Goal: Information Seeking & Learning: Learn about a topic

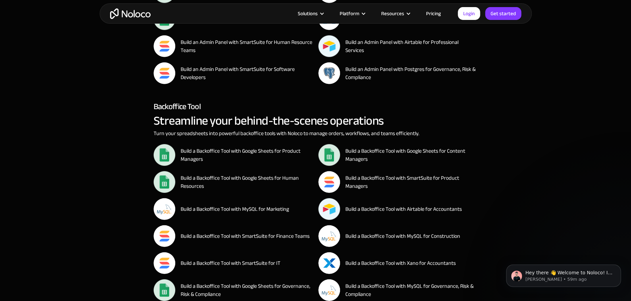
scroll to position [4390, 0]
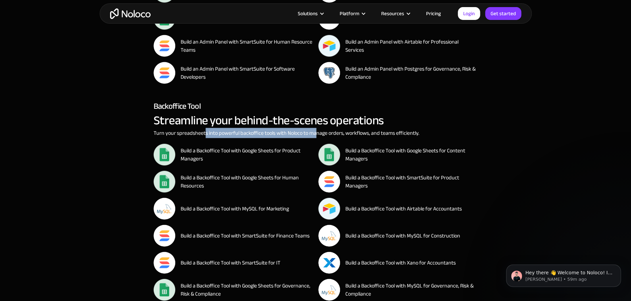
drag, startPoint x: 205, startPoint y: 132, endPoint x: 315, endPoint y: 131, distance: 110.8
click at [315, 131] on p "Turn your spreadsheets into powerful backoffice tools with Noloco to manage ord…" at bounding box center [316, 133] width 324 height 8
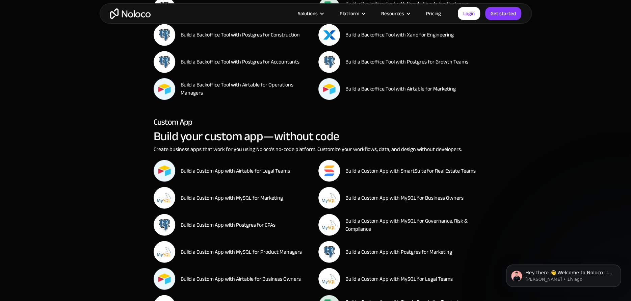
scroll to position [5796, 0]
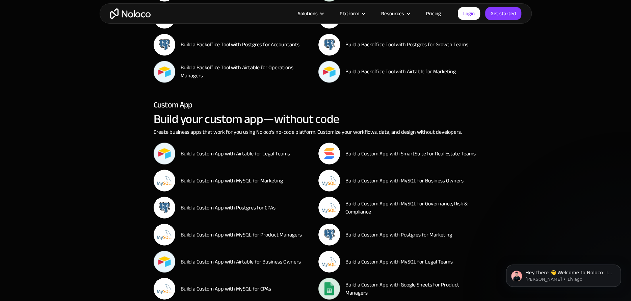
drag, startPoint x: 341, startPoint y: 188, endPoint x: 594, endPoint y: 172, distance: 253.4
click at [594, 172] on section "Client Portal Take a step towards better client management Create secure, custo…" at bounding box center [315, 302] width 631 height 11752
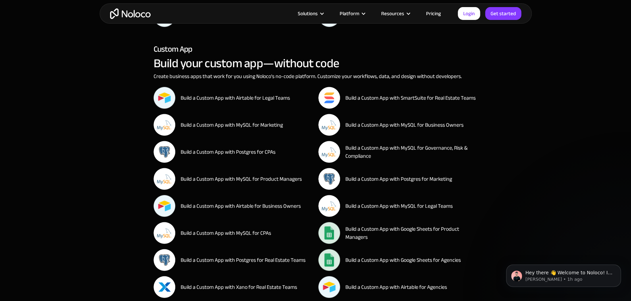
scroll to position [5853, 0]
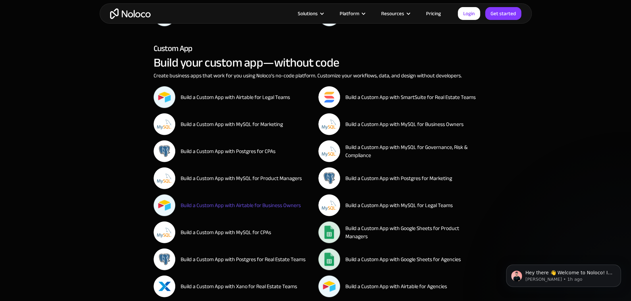
click at [241, 205] on div "Build a Custom App with Airtable for Business Owners" at bounding box center [241, 205] width 120 height 8
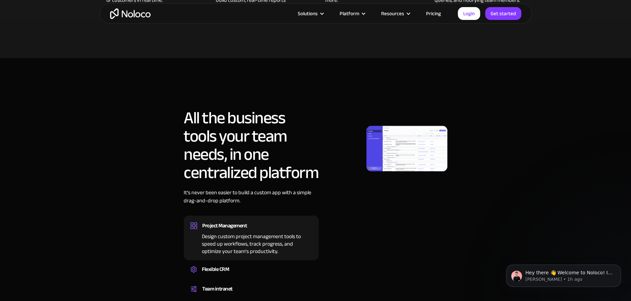
scroll to position [450, 0]
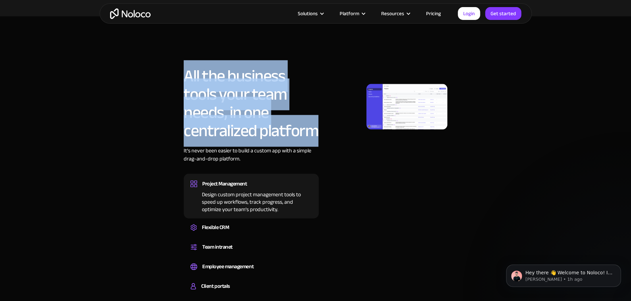
drag, startPoint x: 185, startPoint y: 75, endPoint x: 320, endPoint y: 133, distance: 146.8
click at [320, 133] on div "All the business tools your team needs, in one centralized platform It’s never …" at bounding box center [315, 182] width 419 height 230
click at [74, 113] on section "All the business tools your team needs, in one centralized platform It’s never …" at bounding box center [315, 165] width 631 height 298
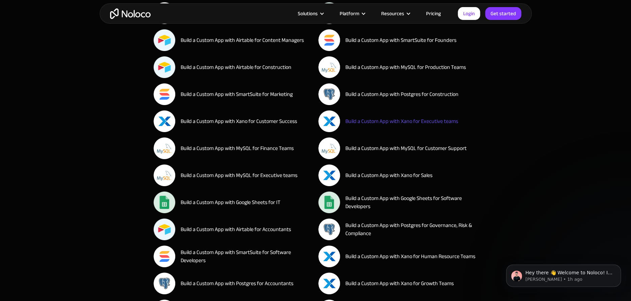
scroll to position [6640, 0]
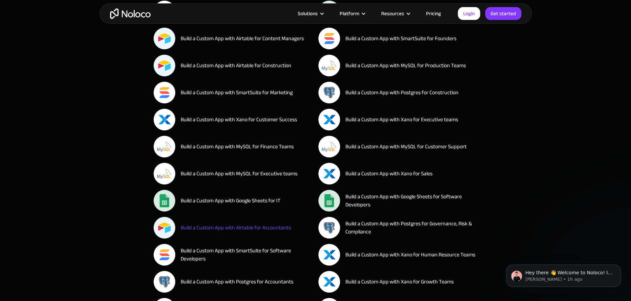
click at [231, 231] on link "Build a Custom App with Airtable for Accountants" at bounding box center [233, 228] width 159 height 22
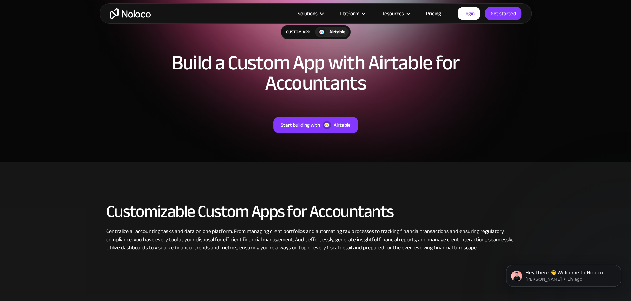
scroll to position [56, 0]
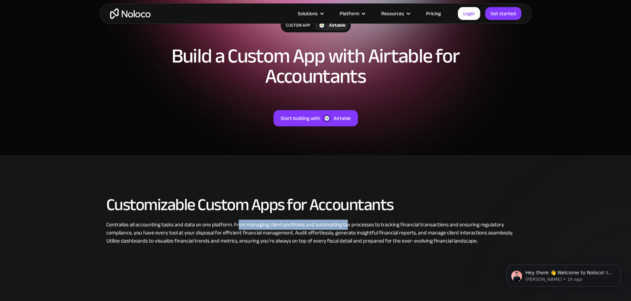
drag, startPoint x: 238, startPoint y: 224, endPoint x: 347, endPoint y: 223, distance: 108.7
click at [347, 223] on div "Centralize all accounting tasks and data on one platform. From managing client …" at bounding box center [315, 232] width 419 height 24
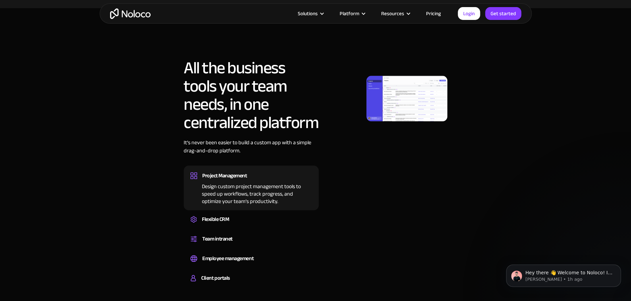
scroll to position [506, 0]
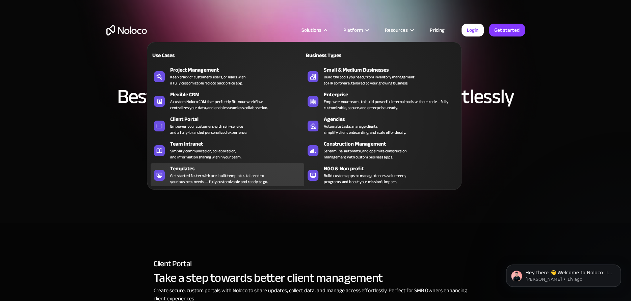
click at [178, 179] on div "Get started faster with pre-built templates tailored to your business needs — f…" at bounding box center [219, 179] width 98 height 12
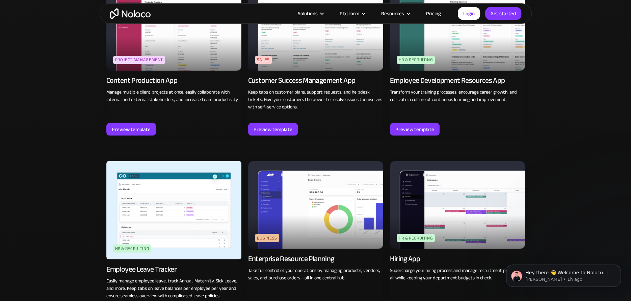
scroll to position [788, 0]
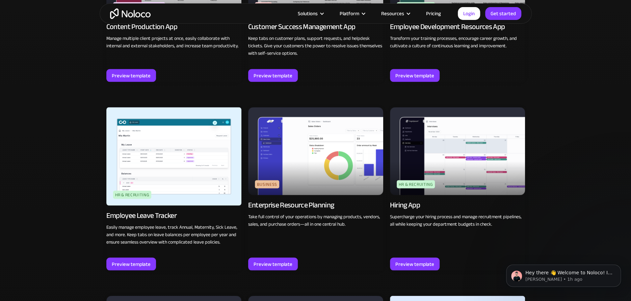
click at [340, 224] on p "Take full control of your operations by managing products, vendors, sales, and …" at bounding box center [315, 220] width 135 height 15
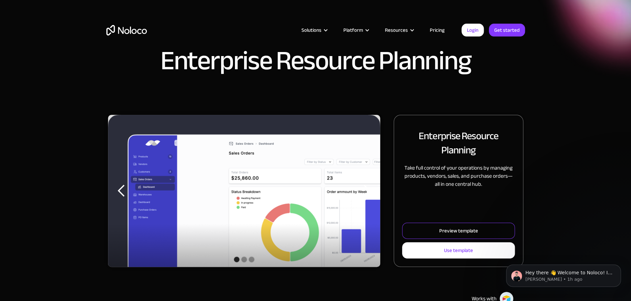
click at [436, 236] on link "Preview template" at bounding box center [458, 231] width 112 height 16
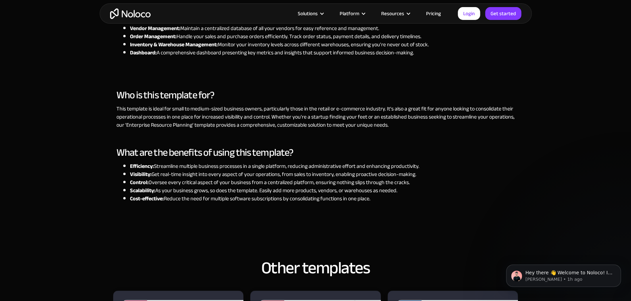
scroll to position [394, 0]
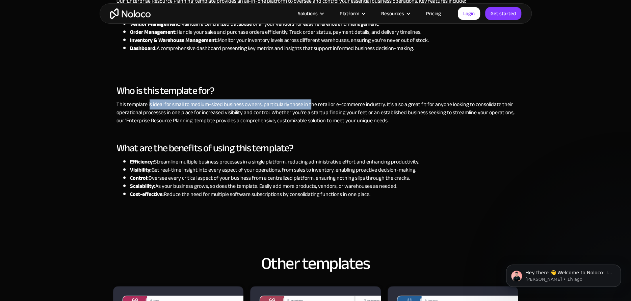
drag, startPoint x: 150, startPoint y: 105, endPoint x: 311, endPoint y: 101, distance: 161.1
click at [311, 101] on p "This template is ideal for small to medium-sized business owners, particularly …" at bounding box center [315, 112] width 398 height 24
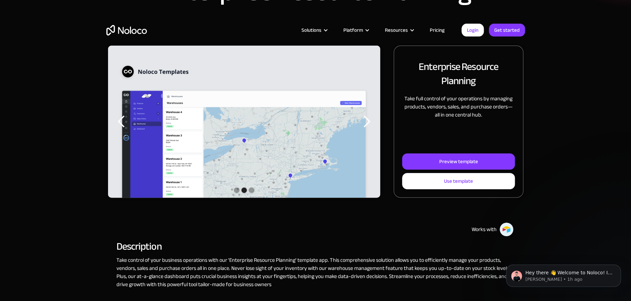
scroll to position [0, 0]
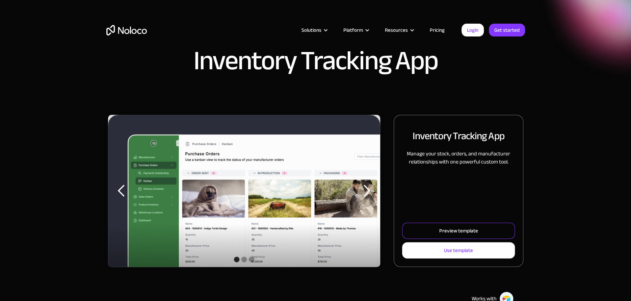
click at [435, 224] on link "Preview template" at bounding box center [458, 231] width 112 height 16
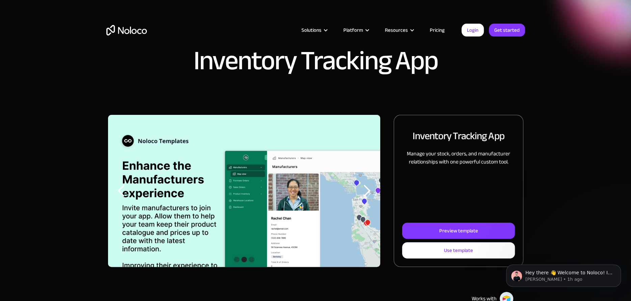
click at [127, 32] on img "home" at bounding box center [126, 30] width 41 height 10
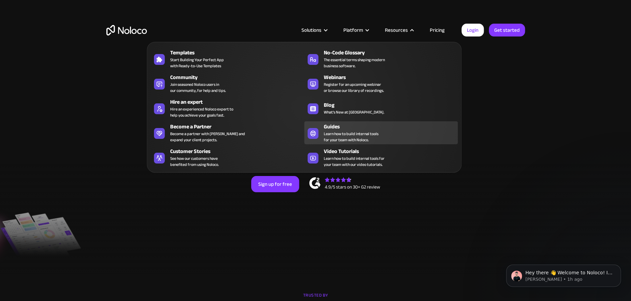
click at [374, 132] on span "Learn how to build internal tools for your team with Noloco." at bounding box center [351, 137] width 55 height 12
